Goal: Task Accomplishment & Management: Use online tool/utility

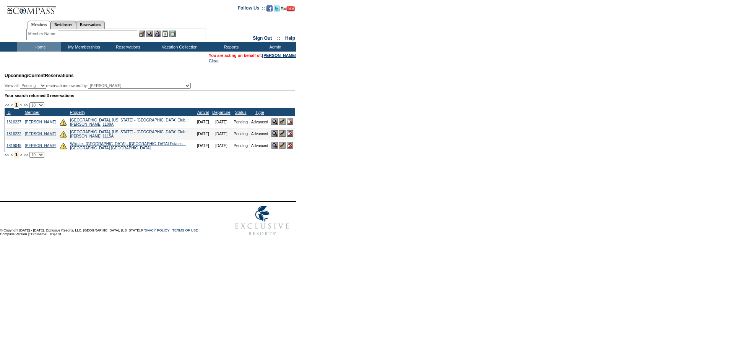
click at [86, 31] on input "text" at bounding box center [98, 35] width 80 height 8
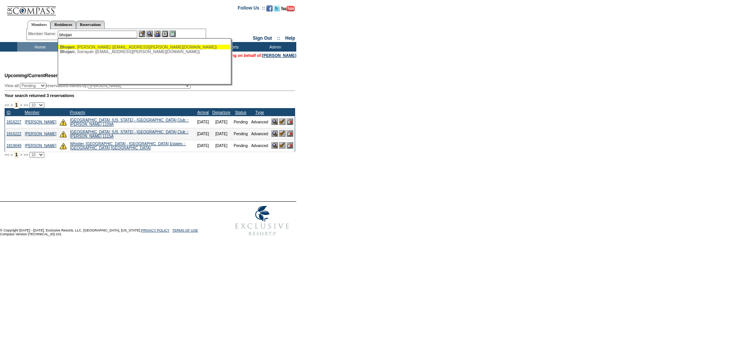
click at [88, 47] on div "[DEMOGRAPHIC_DATA] i, [PERSON_NAME] ([EMAIL_ADDRESS][PERSON_NAME][DOMAIN_NAME])" at bounding box center [144, 47] width 168 height 5
type input "[DEMOGRAPHIC_DATA][PERSON_NAME] ([EMAIL_ADDRESS][PERSON_NAME][DOMAIN_NAME])"
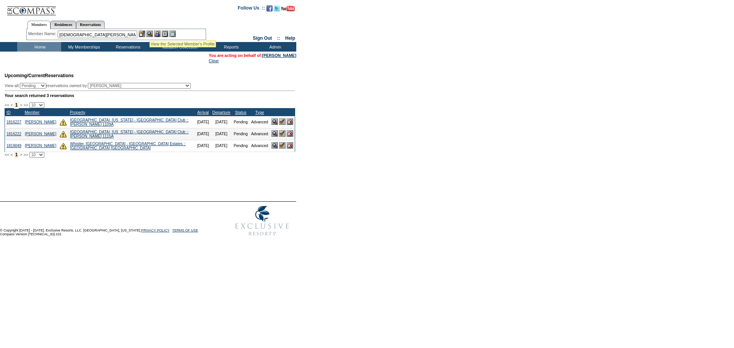
click at [150, 32] on img at bounding box center [149, 34] width 6 height 6
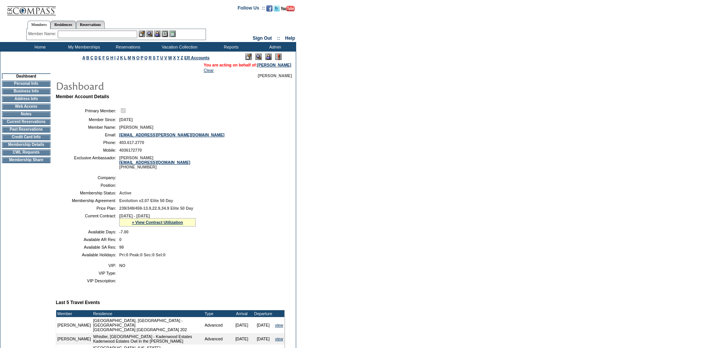
click at [266, 58] on img at bounding box center [268, 57] width 6 height 6
